Goal: Transaction & Acquisition: Purchase product/service

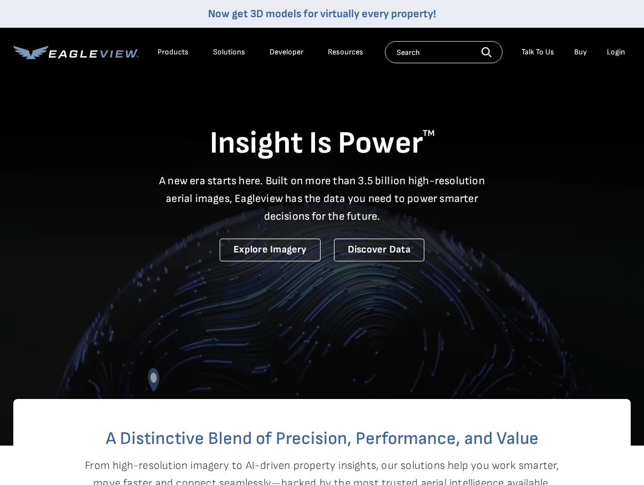
click at [618, 52] on div "Login" at bounding box center [616, 52] width 18 height 10
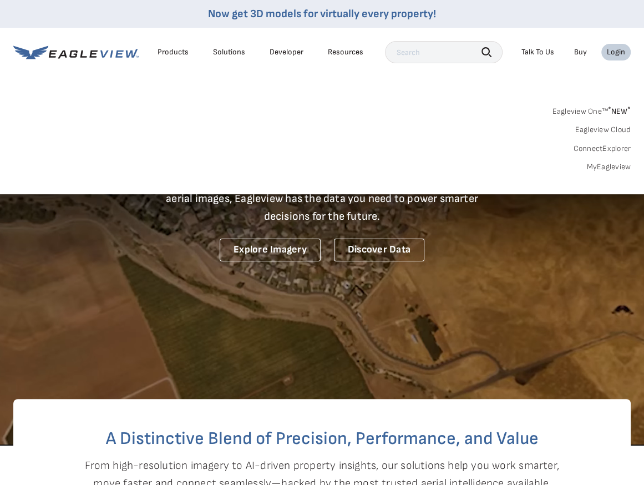
click at [610, 168] on link "MyEagleview" at bounding box center [609, 167] width 44 height 10
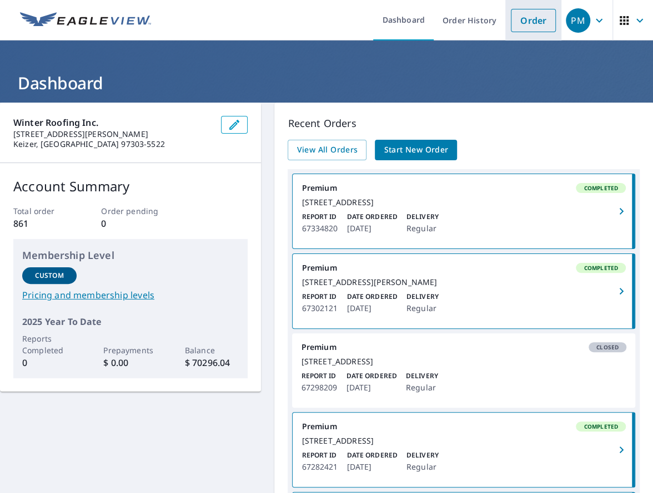
click at [526, 23] on link "Order" at bounding box center [533, 20] width 45 height 23
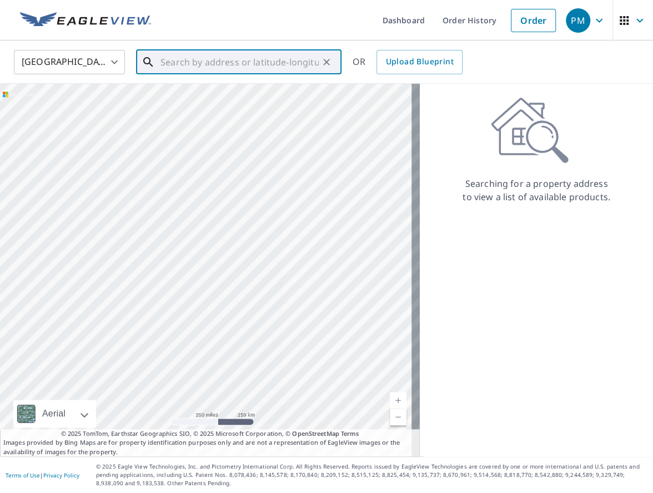
click at [193, 62] on input "text" at bounding box center [239, 62] width 158 height 31
paste input "[STREET_ADDRESS]"
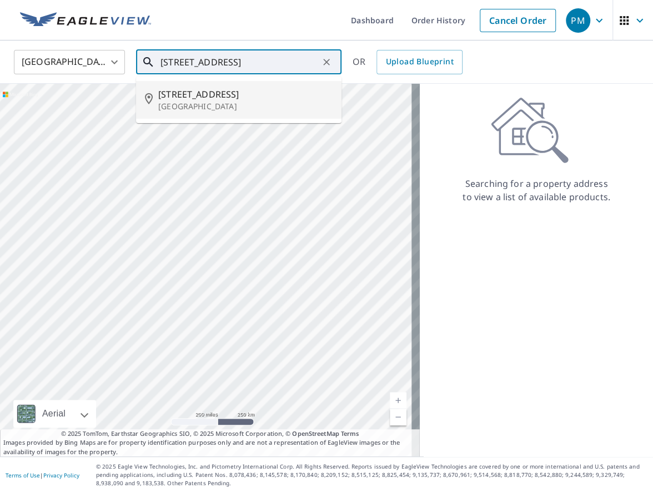
click at [277, 103] on p "[GEOGRAPHIC_DATA]" at bounding box center [245, 106] width 174 height 11
type input "[STREET_ADDRESS]"
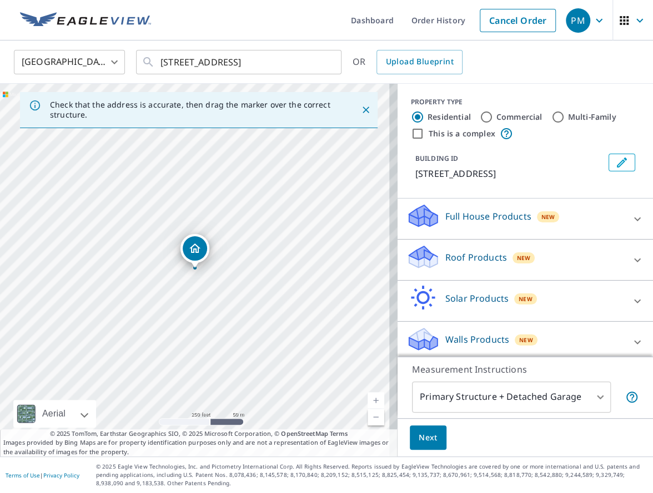
click at [432, 272] on div "Roof Products New" at bounding box center [515, 260] width 218 height 32
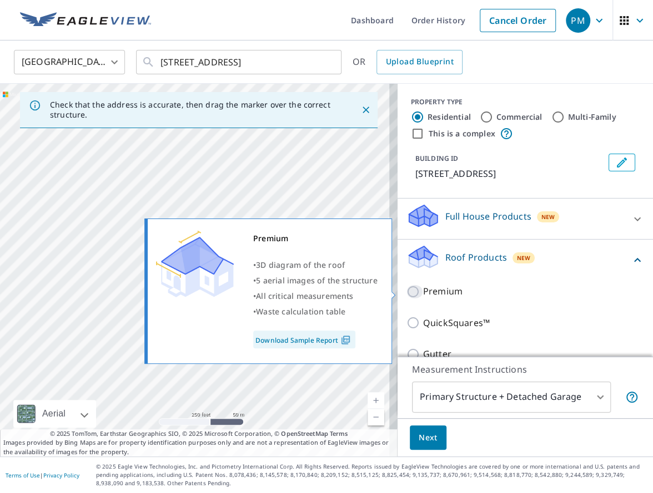
click at [406, 289] on input "Premium" at bounding box center [414, 291] width 17 height 13
checkbox input "true"
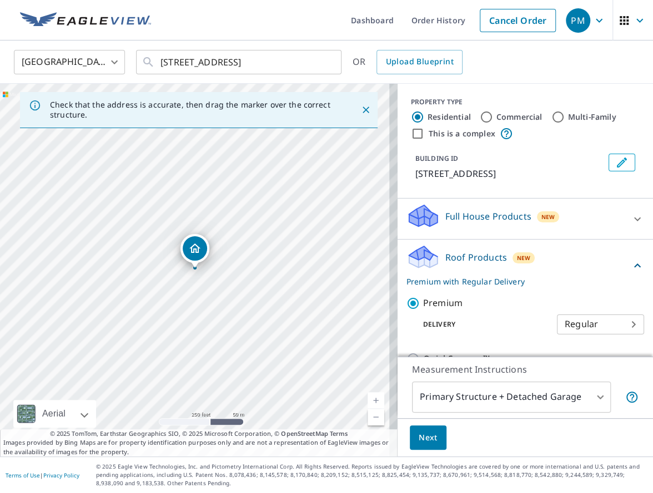
click at [422, 447] on button "Next" at bounding box center [428, 438] width 37 height 25
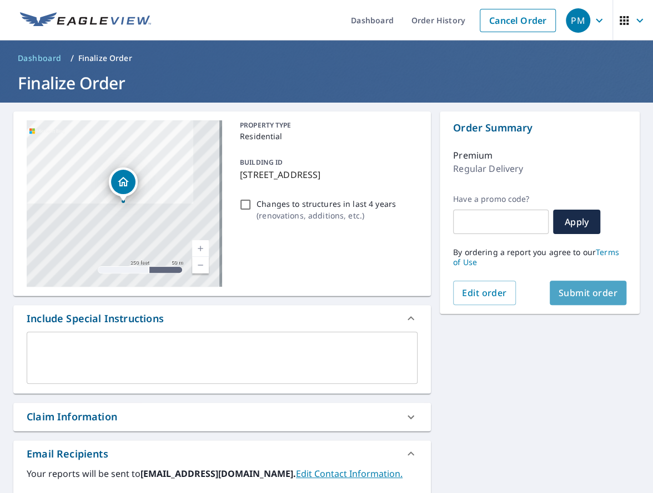
click at [580, 297] on span "Submit order" at bounding box center [587, 293] width 59 height 12
checkbox input "true"
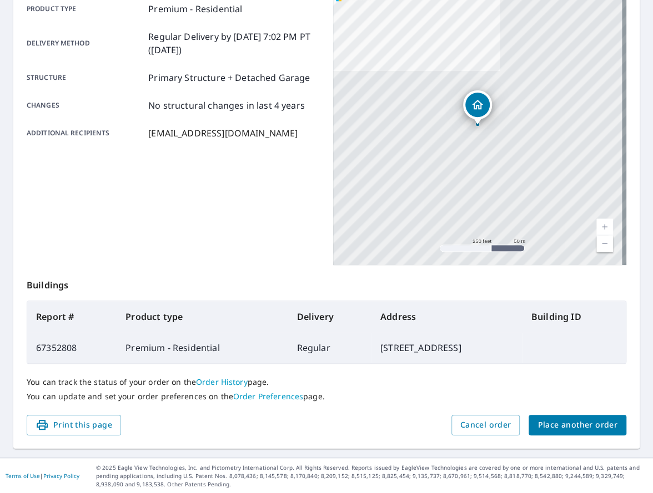
scroll to position [168, 0]
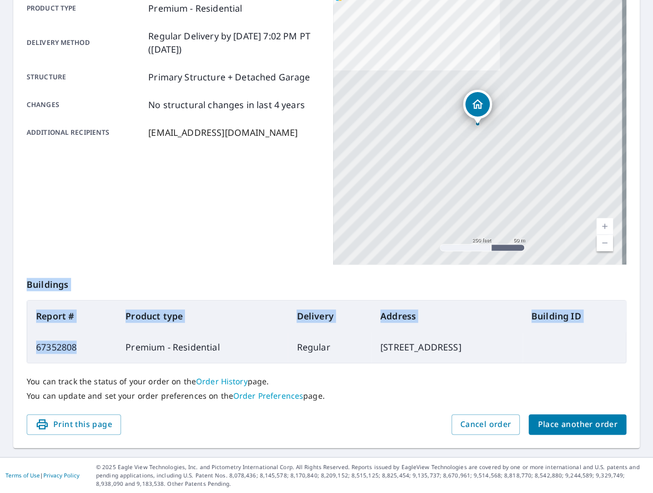
drag, startPoint x: 90, startPoint y: 349, endPoint x: 26, endPoint y: 347, distance: 64.4
click at [25, 347] on div "Order details Product type Premium - Residential Delivery method Regular Delive…" at bounding box center [326, 196] width 626 height 504
click at [70, 347] on td "67352808" at bounding box center [71, 347] width 89 height 31
click at [92, 355] on td "67352808" at bounding box center [71, 347] width 89 height 31
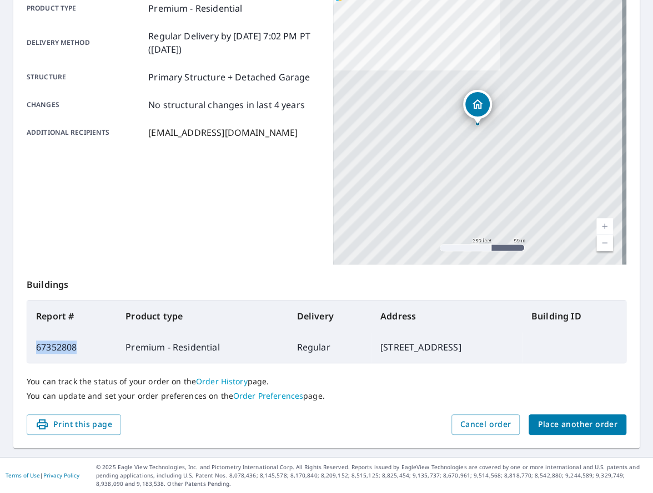
drag, startPoint x: 92, startPoint y: 352, endPoint x: 33, endPoint y: 350, distance: 59.4
click at [33, 350] on td "67352808" at bounding box center [71, 347] width 89 height 31
copy td "67352808"
click at [174, 216] on div "Product type Premium - Residential Delivery method Regular Delivery by [DATE] 7…" at bounding box center [173, 125] width 293 height 277
